Goal: Navigation & Orientation: Go to known website

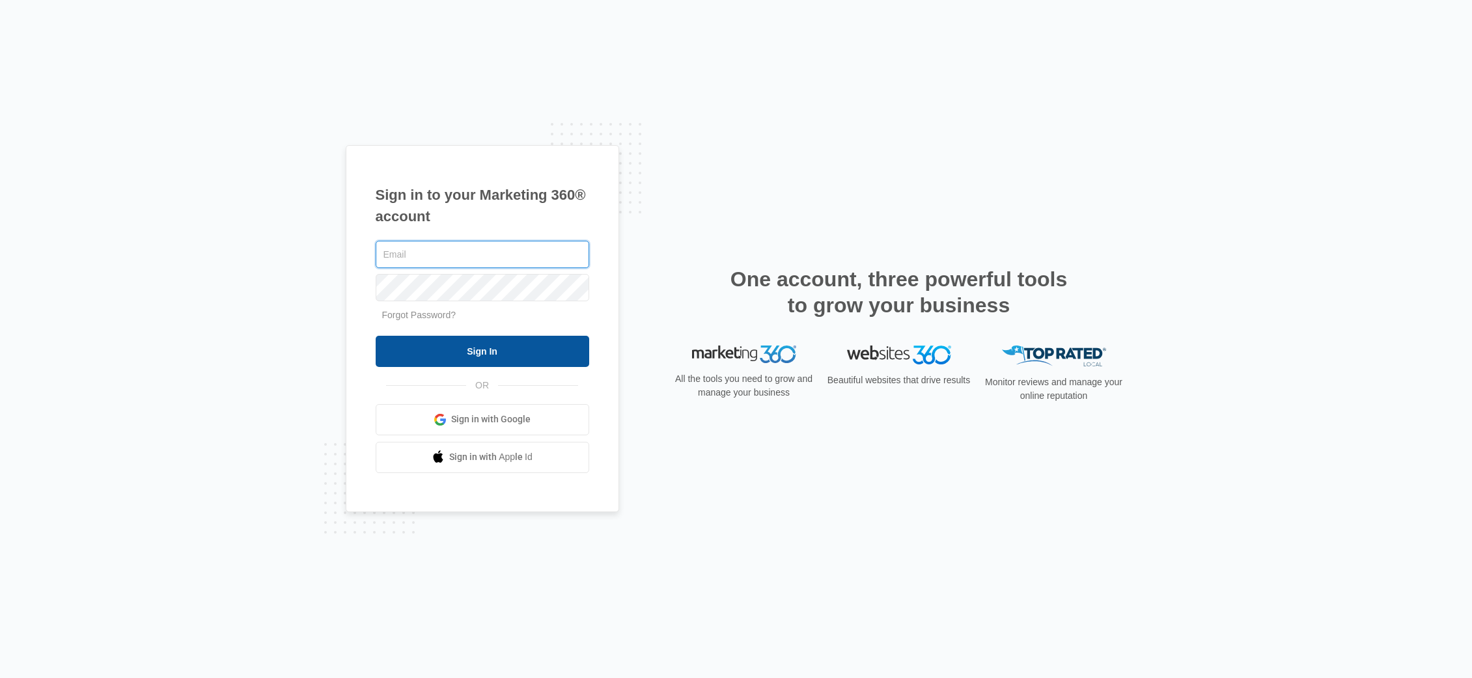
type input "[EMAIL_ADDRESS][DOMAIN_NAME]"
click at [520, 348] on input "Sign In" at bounding box center [483, 351] width 214 height 31
